Goal: Entertainment & Leisure: Browse casually

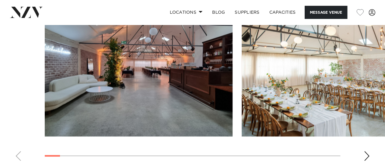
scroll to position [620, 0]
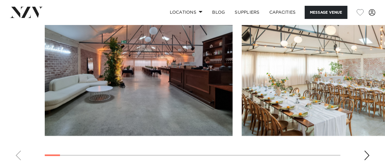
click at [119, 92] on img "1 / 29" at bounding box center [139, 67] width 188 height 138
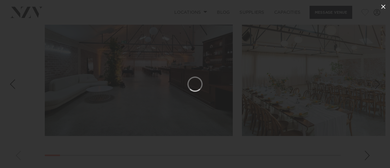
click at [385, 6] on icon at bounding box center [383, 6] width 7 height 7
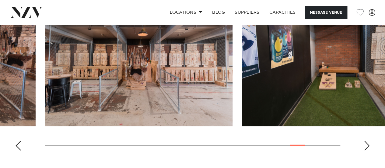
scroll to position [630, 0]
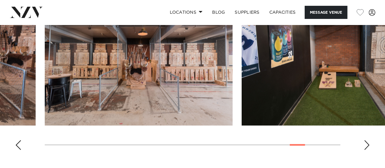
click at [17, 143] on div "Previous slide" at bounding box center [18, 145] width 6 height 10
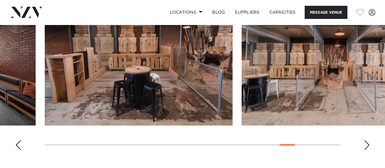
click at [17, 143] on div "Previous slide" at bounding box center [18, 145] width 6 height 10
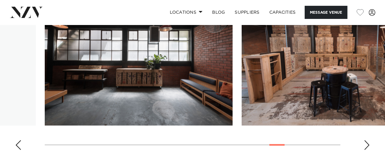
click at [17, 143] on div "Previous slide" at bounding box center [18, 145] width 6 height 10
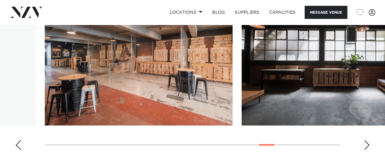
click at [17, 143] on div "Previous slide" at bounding box center [18, 145] width 6 height 10
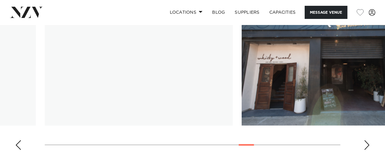
click at [17, 143] on div "Previous slide" at bounding box center [18, 145] width 6 height 10
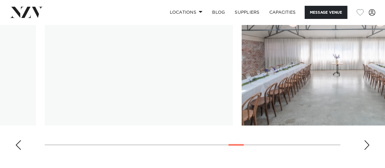
click at [17, 143] on div "Previous slide" at bounding box center [18, 145] width 6 height 10
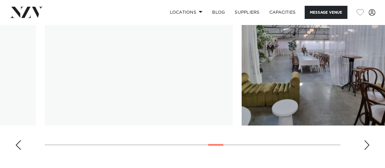
click at [17, 143] on div "Previous slide" at bounding box center [18, 145] width 6 height 10
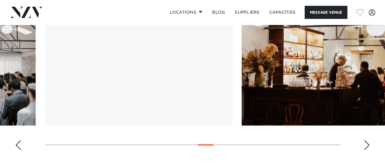
click at [17, 143] on div "Previous slide" at bounding box center [18, 145] width 6 height 10
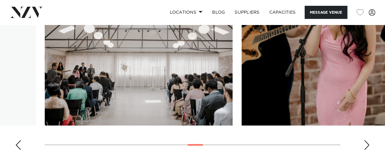
click at [17, 143] on div "Previous slide" at bounding box center [18, 145] width 6 height 10
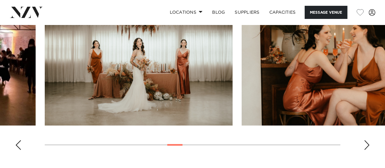
click at [17, 143] on div "Previous slide" at bounding box center [18, 145] width 6 height 10
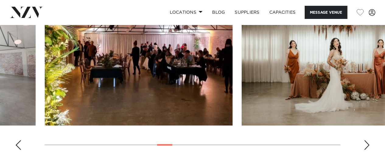
click at [17, 143] on div "Previous slide" at bounding box center [18, 145] width 6 height 10
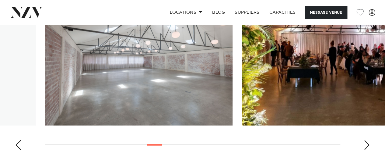
click at [17, 143] on div "Previous slide" at bounding box center [18, 145] width 6 height 10
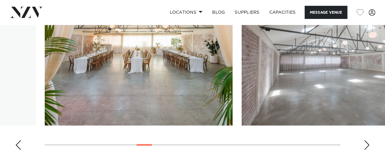
click at [17, 143] on div "Previous slide" at bounding box center [18, 145] width 6 height 10
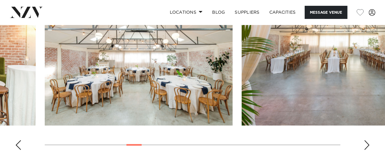
click at [17, 143] on div "Previous slide" at bounding box center [18, 145] width 6 height 10
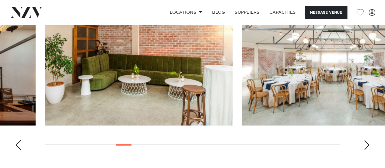
click at [17, 143] on div "Previous slide" at bounding box center [18, 145] width 6 height 10
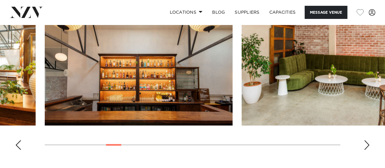
click at [17, 143] on div "Previous slide" at bounding box center [18, 145] width 6 height 10
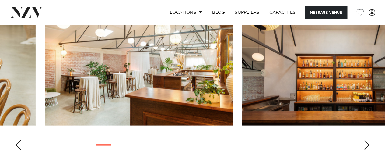
click at [17, 143] on div "Previous slide" at bounding box center [18, 145] width 6 height 10
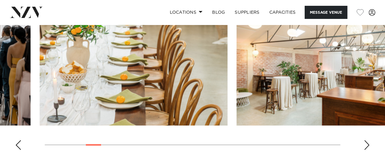
click at [17, 149] on div "Previous slide" at bounding box center [18, 145] width 6 height 10
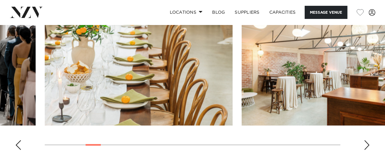
click at [17, 149] on div "Previous slide" at bounding box center [18, 145] width 6 height 10
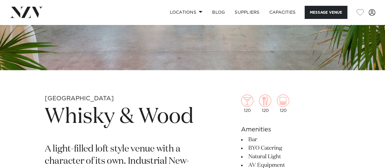
scroll to position [136, 0]
